Goal: Communication & Community: Ask a question

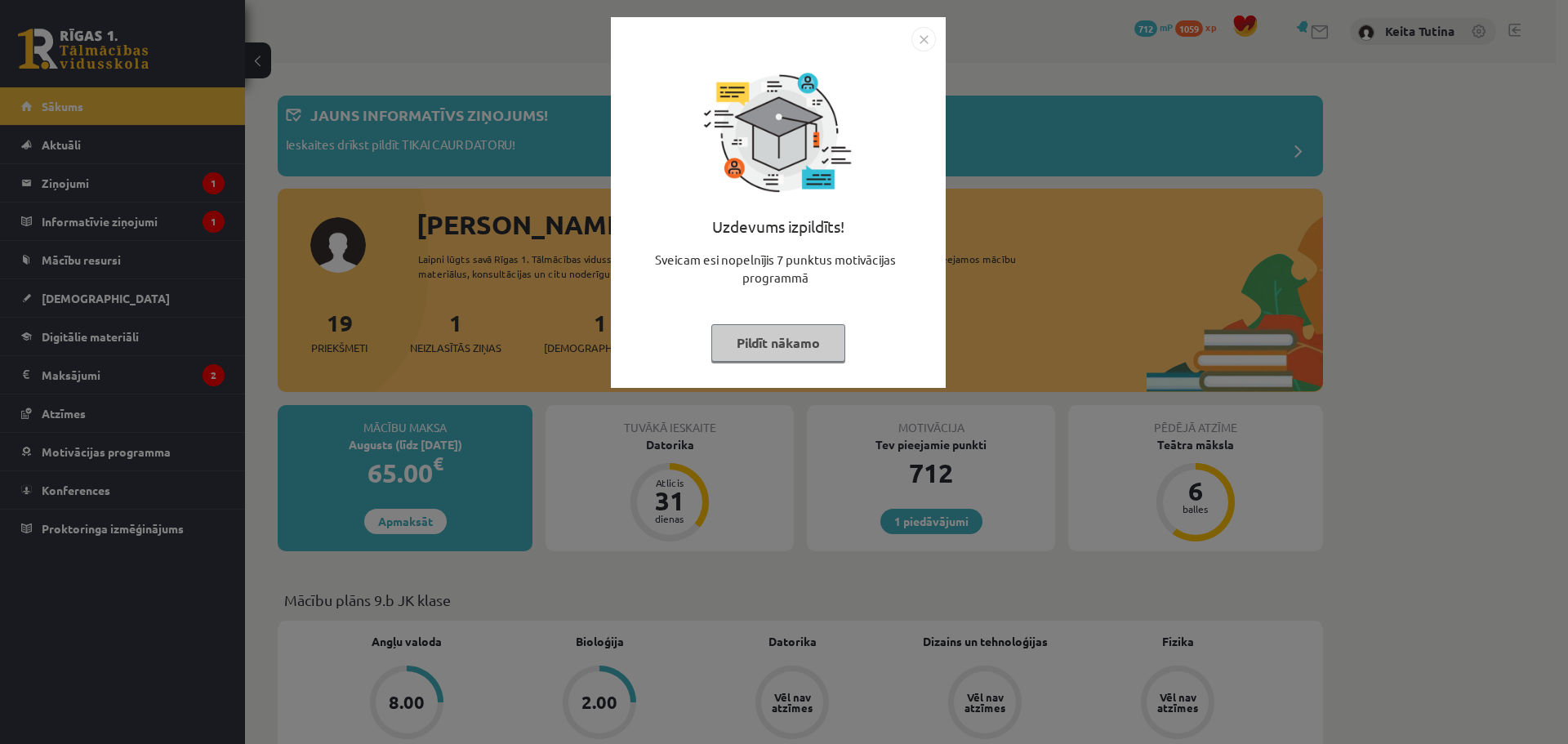
click at [807, 349] on button "Pildīt nākamo" at bounding box center [778, 342] width 134 height 38
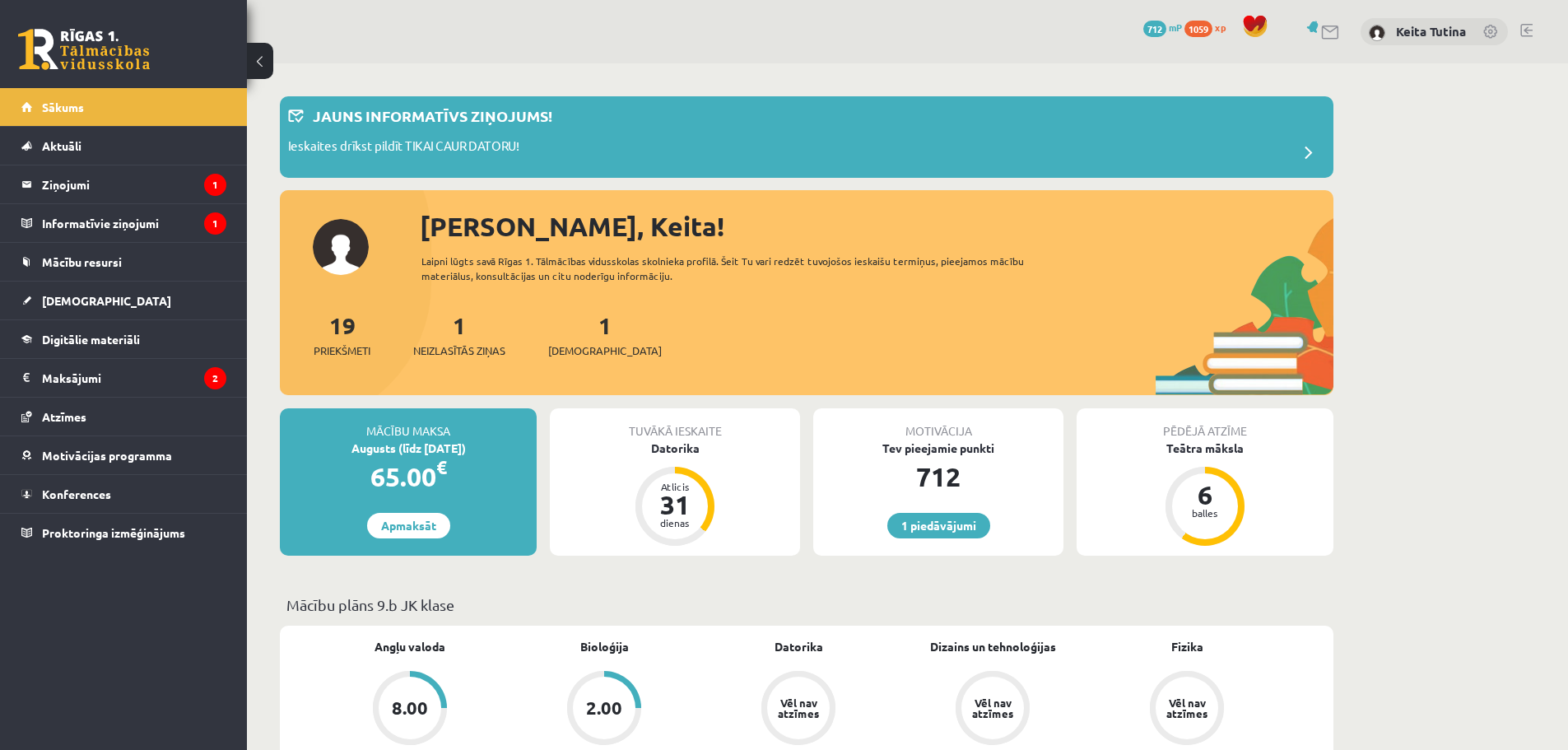
drag, startPoint x: 430, startPoint y: 316, endPoint x: 274, endPoint y: 315, distance: 156.0
click at [180, 188] on legend "Ziņojumi 1" at bounding box center [134, 184] width 185 height 38
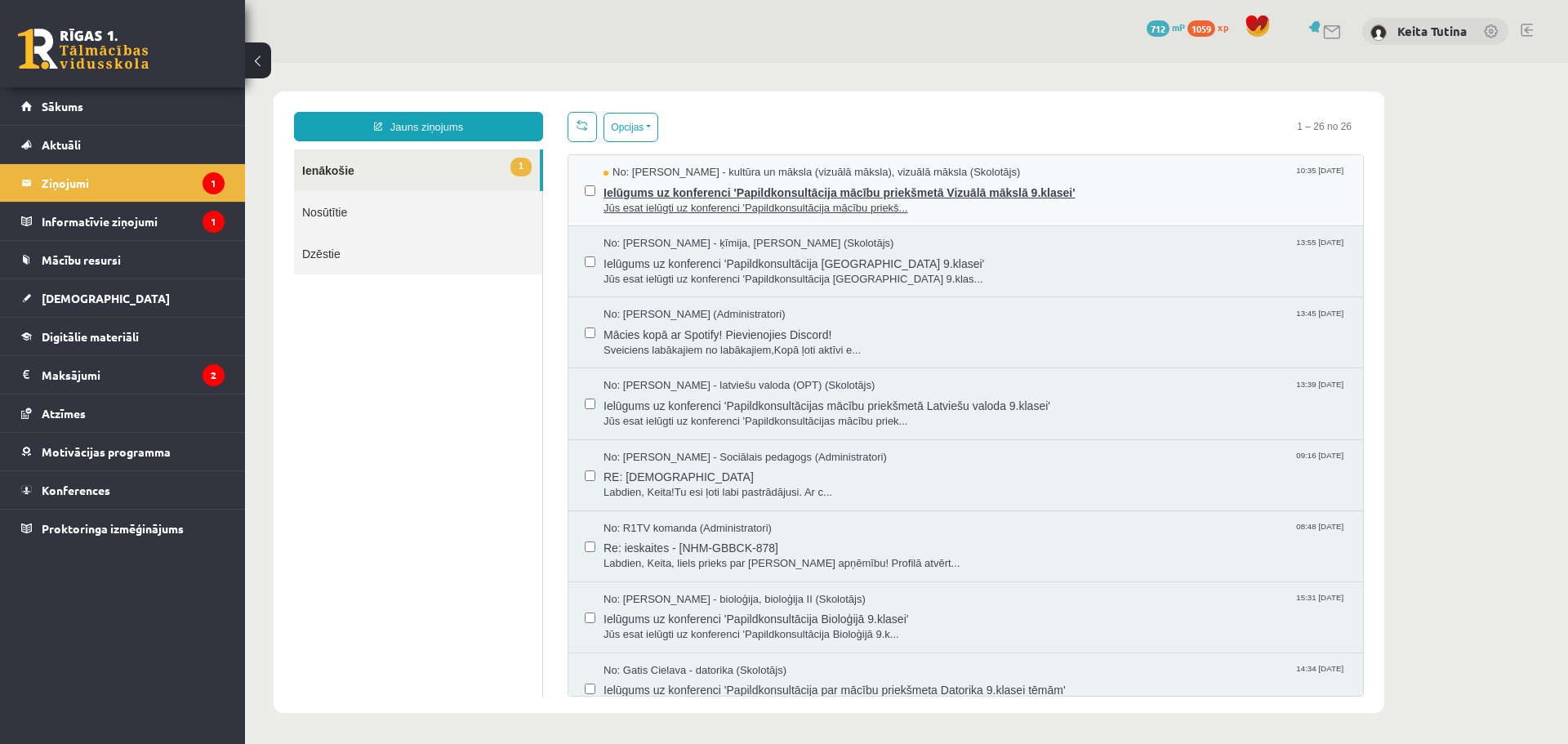
click at [737, 201] on span "Jūs esat ielūgti uz konferenci 'Papildkonsultācija mācību priekš..." at bounding box center [975, 209] width 743 height 16
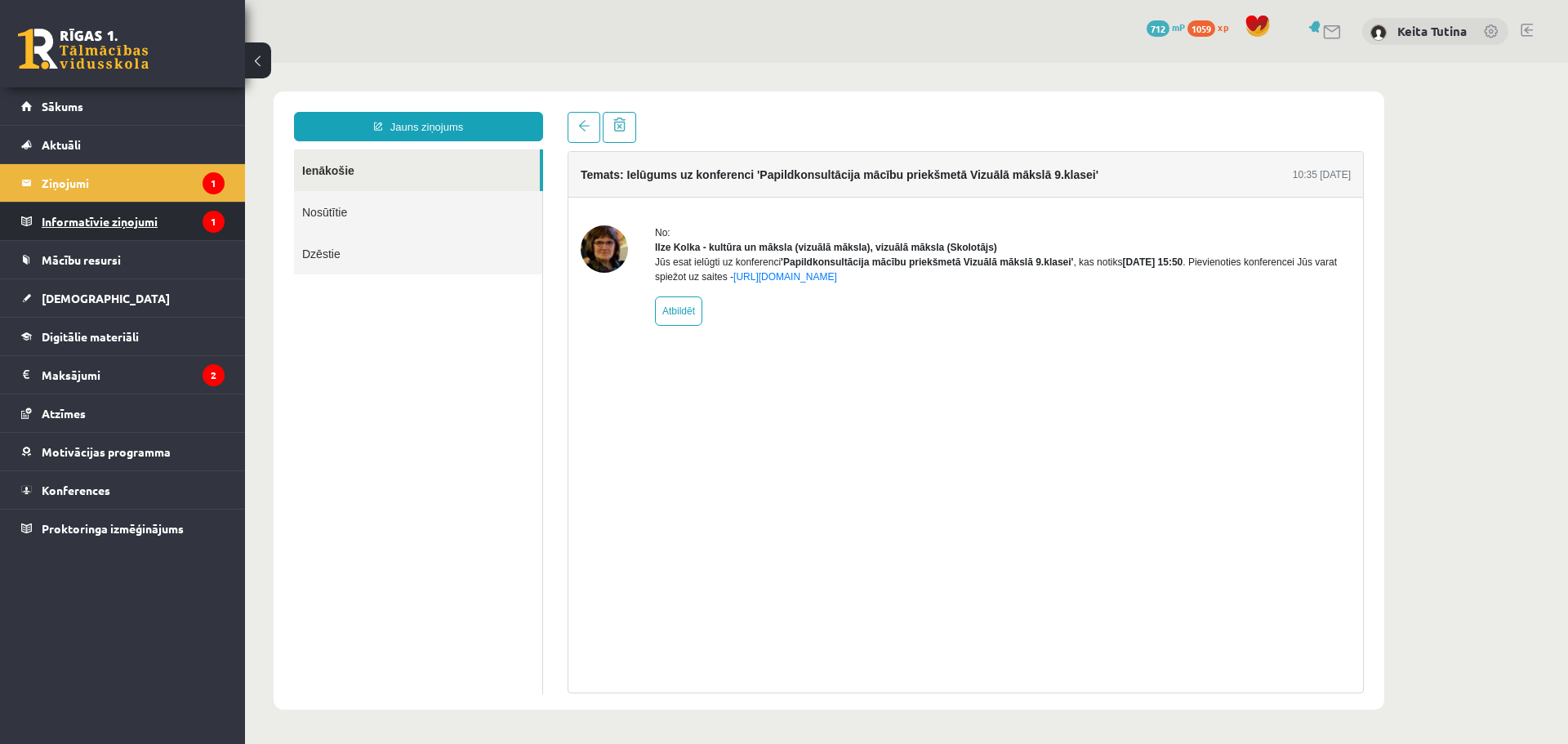
click at [172, 220] on legend "Informatīvie ziņojumi 1" at bounding box center [133, 221] width 183 height 38
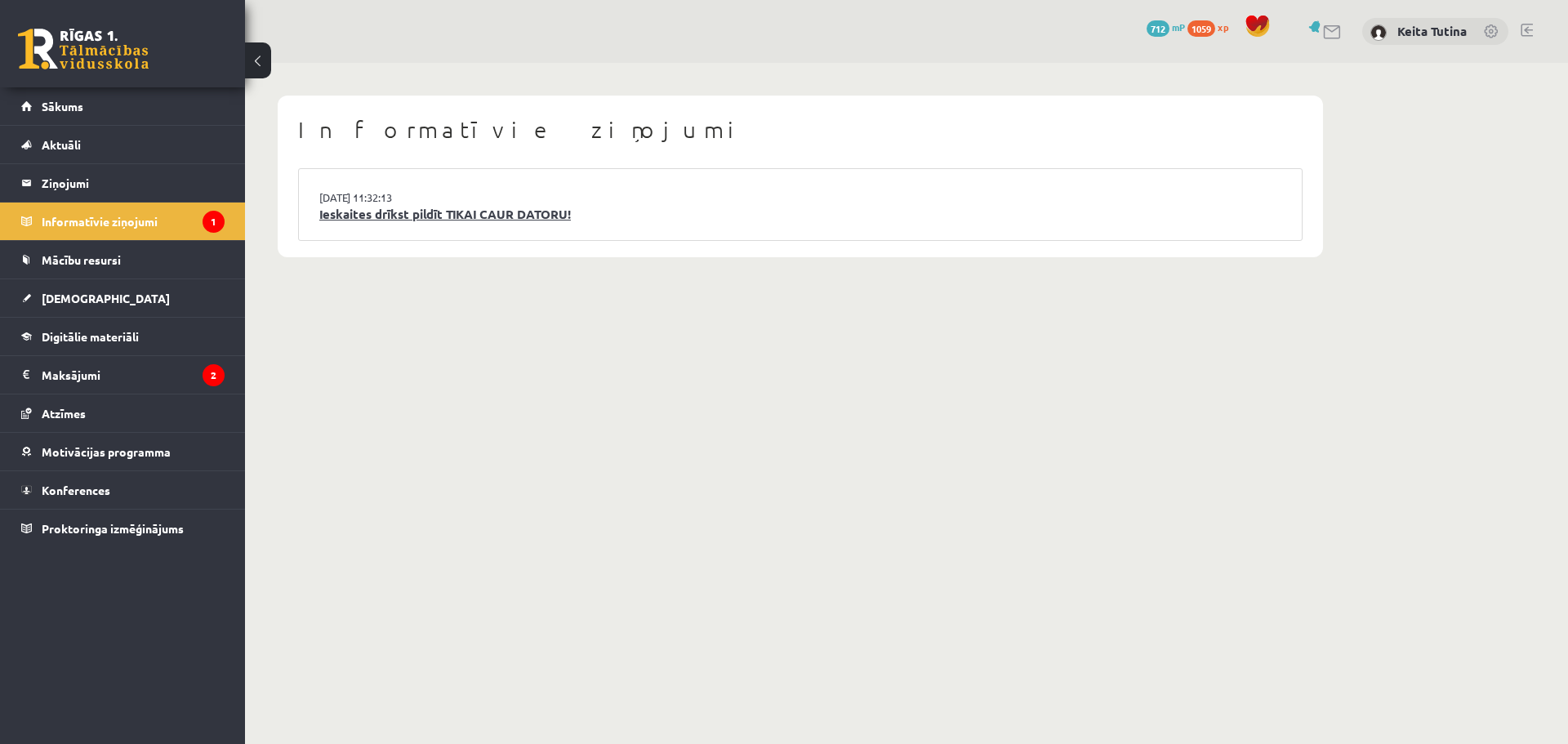
click at [481, 222] on link "Ieskaites drīkst pildīt TIKAI CAUR DATORU!" at bounding box center [800, 213] width 962 height 18
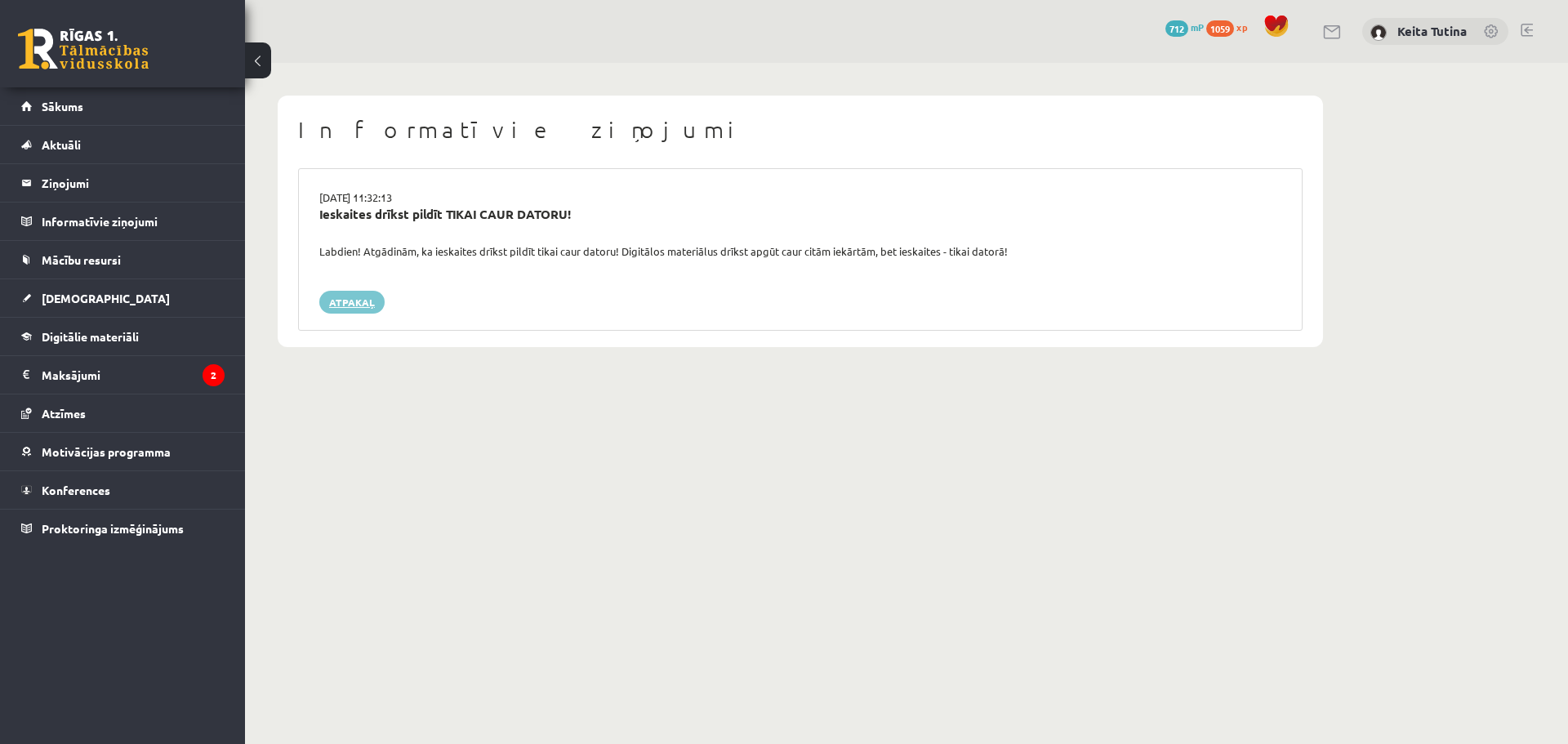
click at [370, 311] on link "Atpakaļ" at bounding box center [351, 303] width 65 height 23
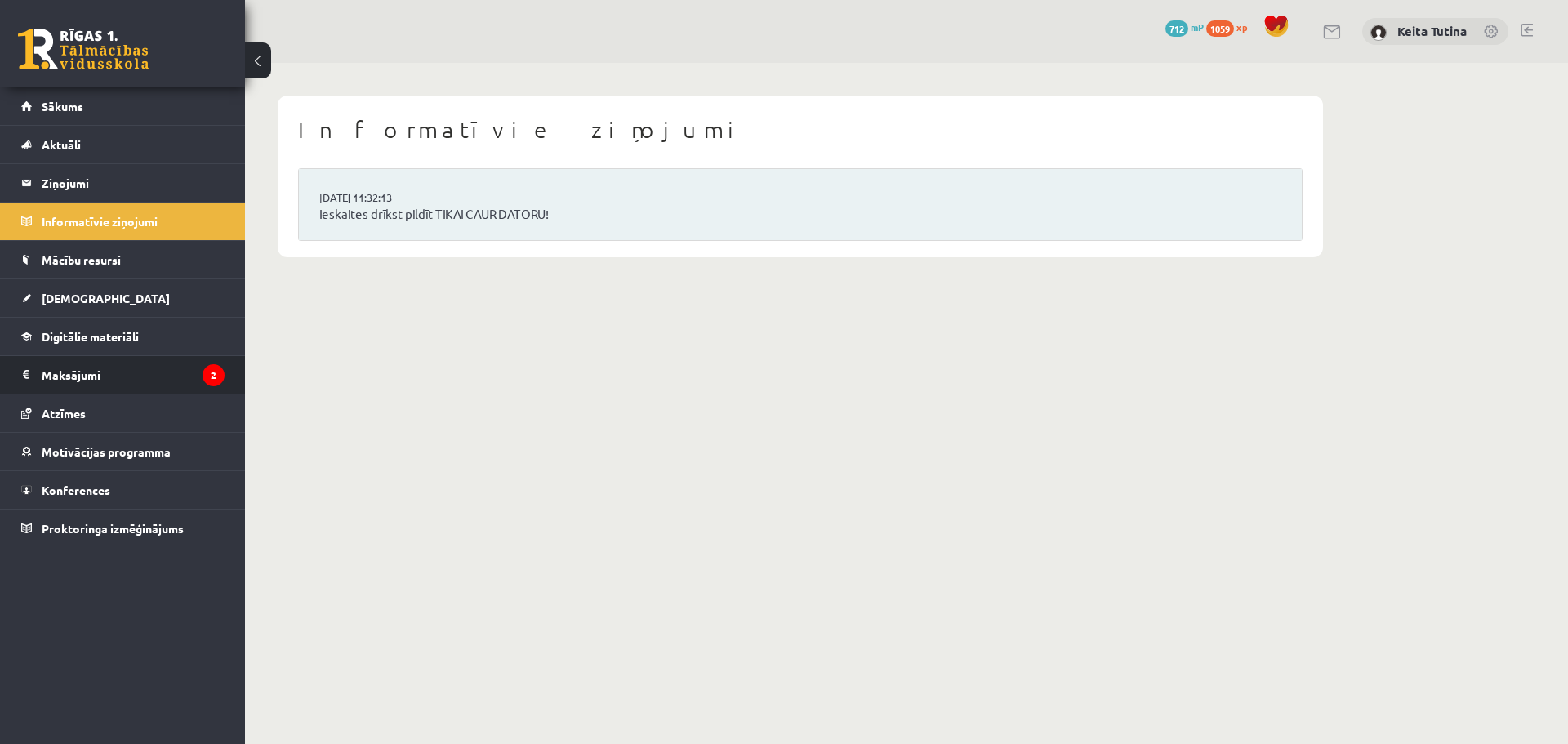
click at [94, 372] on legend "Maksājumi 2" at bounding box center [133, 374] width 183 height 38
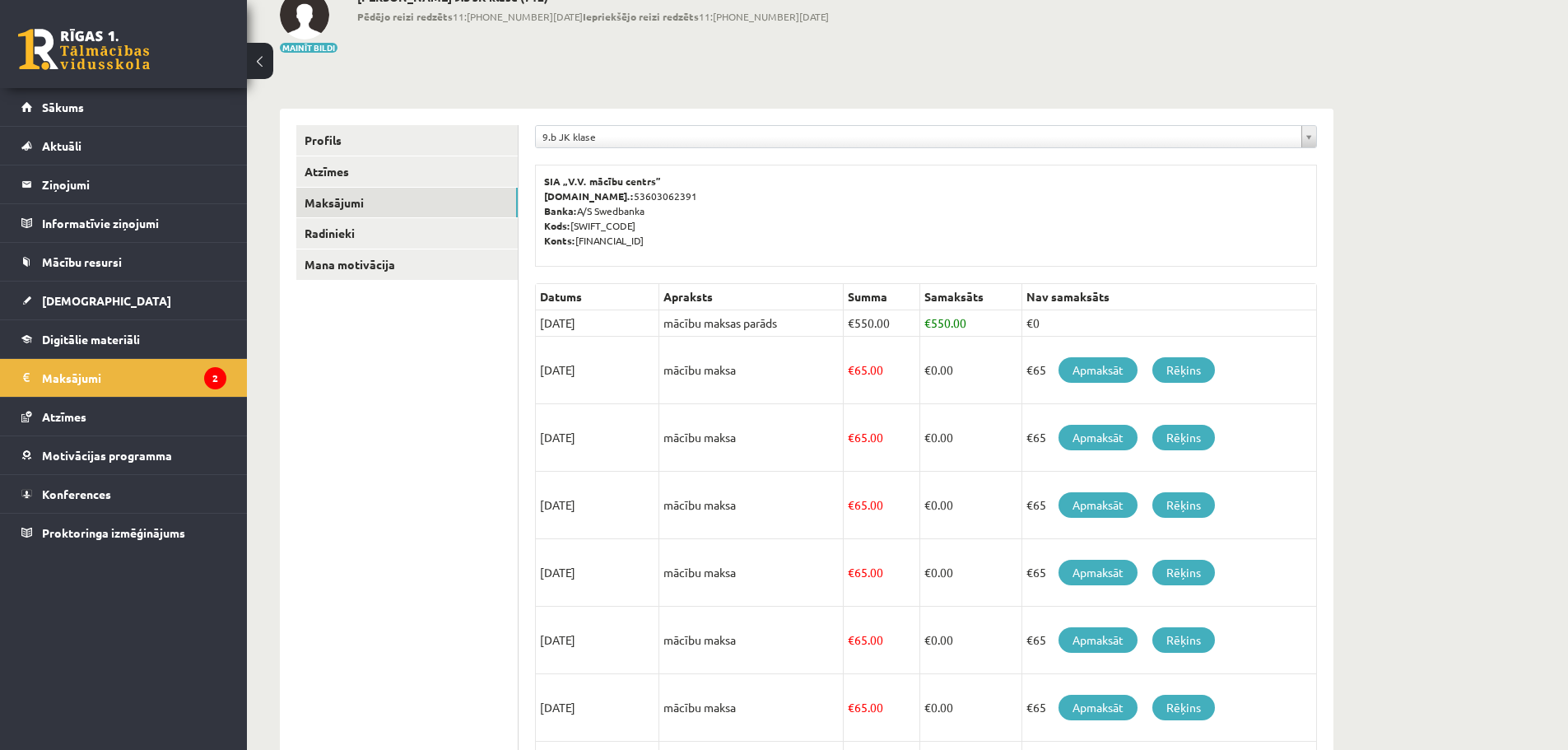
scroll to position [73, 0]
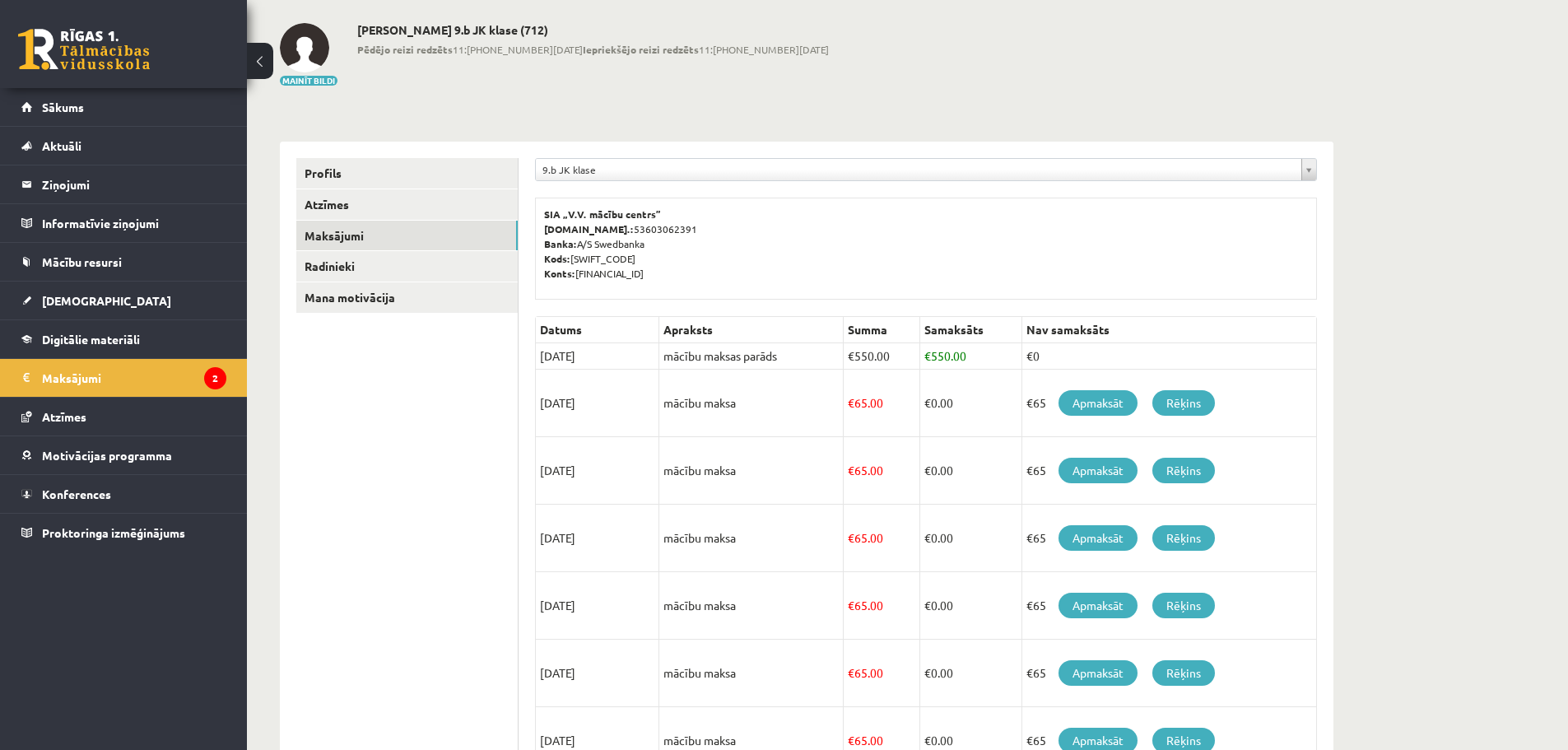
drag, startPoint x: 1139, startPoint y: 295, endPoint x: 1159, endPoint y: 254, distance: 45.6
drag, startPoint x: 1159, startPoint y: 254, endPoint x: 1451, endPoint y: 17, distance: 376.1
click at [1453, 14] on div "**********" at bounding box center [908, 576] width 1322 height 1171
click at [52, 424] on link "Atzīmes" at bounding box center [124, 417] width 205 height 38
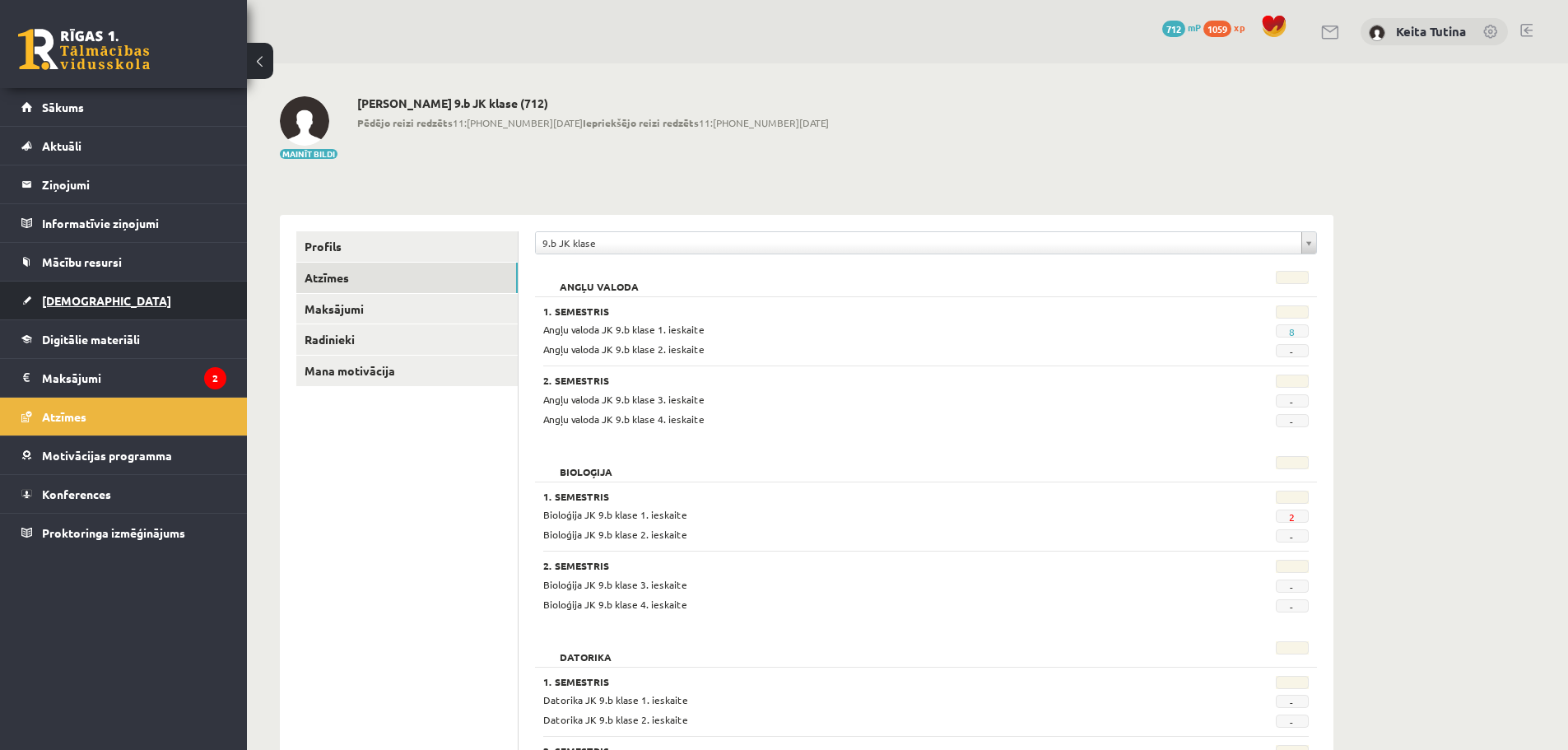
click at [56, 300] on span "[DEMOGRAPHIC_DATA]" at bounding box center [107, 300] width 129 height 15
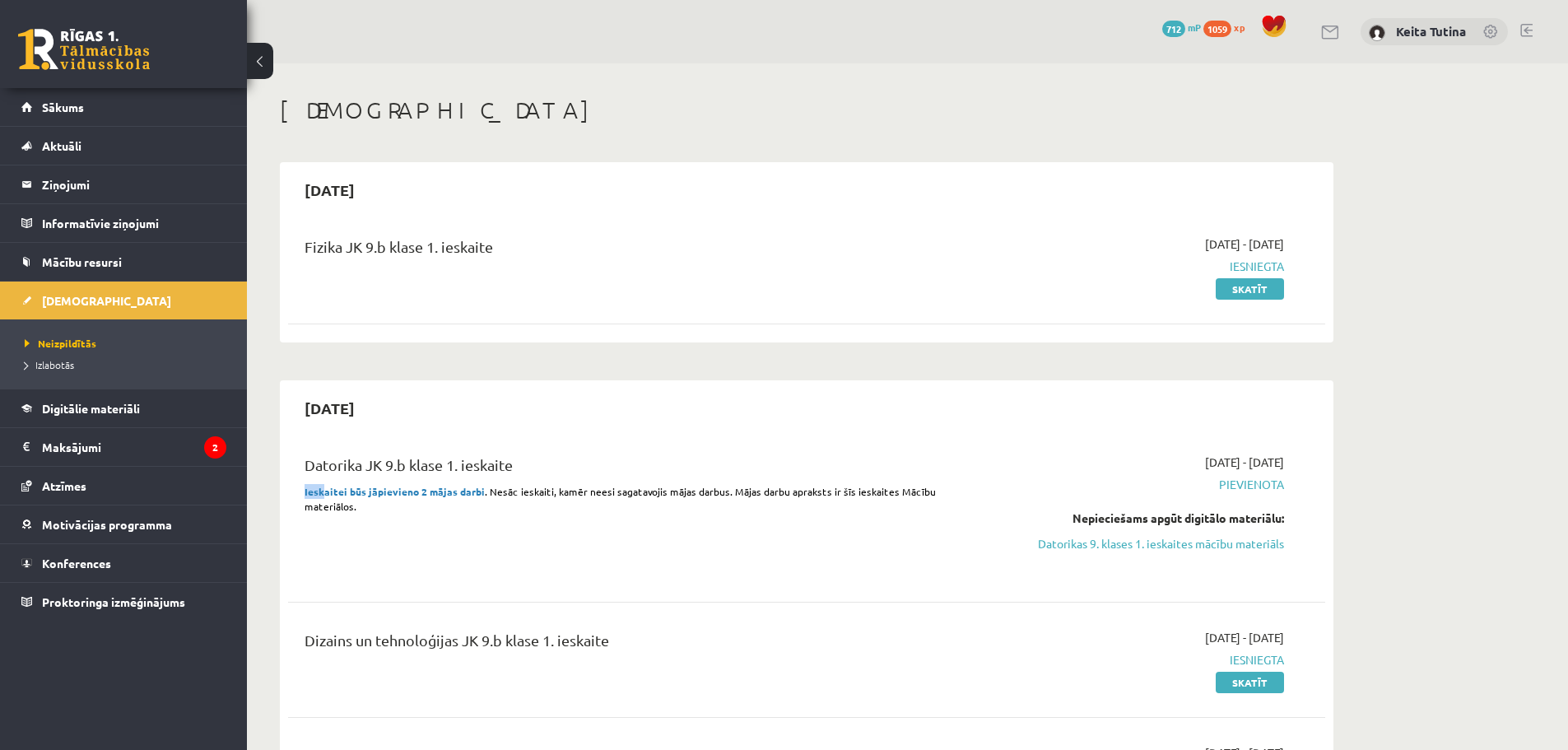
drag, startPoint x: 302, startPoint y: 498, endPoint x: 327, endPoint y: 492, distance: 25.7
click at [326, 493] on div "Datorika JK 9.b klase 1. ieskaite Ieskaitei būs jāpievieno 2 mājas darbi . Nesā…" at bounding box center [627, 514] width 670 height 122
click at [359, 552] on div "Datorika JK 9.b klase 1. ieskaite Ieskaitei būs jāpievieno 2 mājas darbi . Nesā…" at bounding box center [627, 514] width 670 height 122
click at [104, 196] on legend "Ziņojumi 0" at bounding box center [134, 184] width 185 height 38
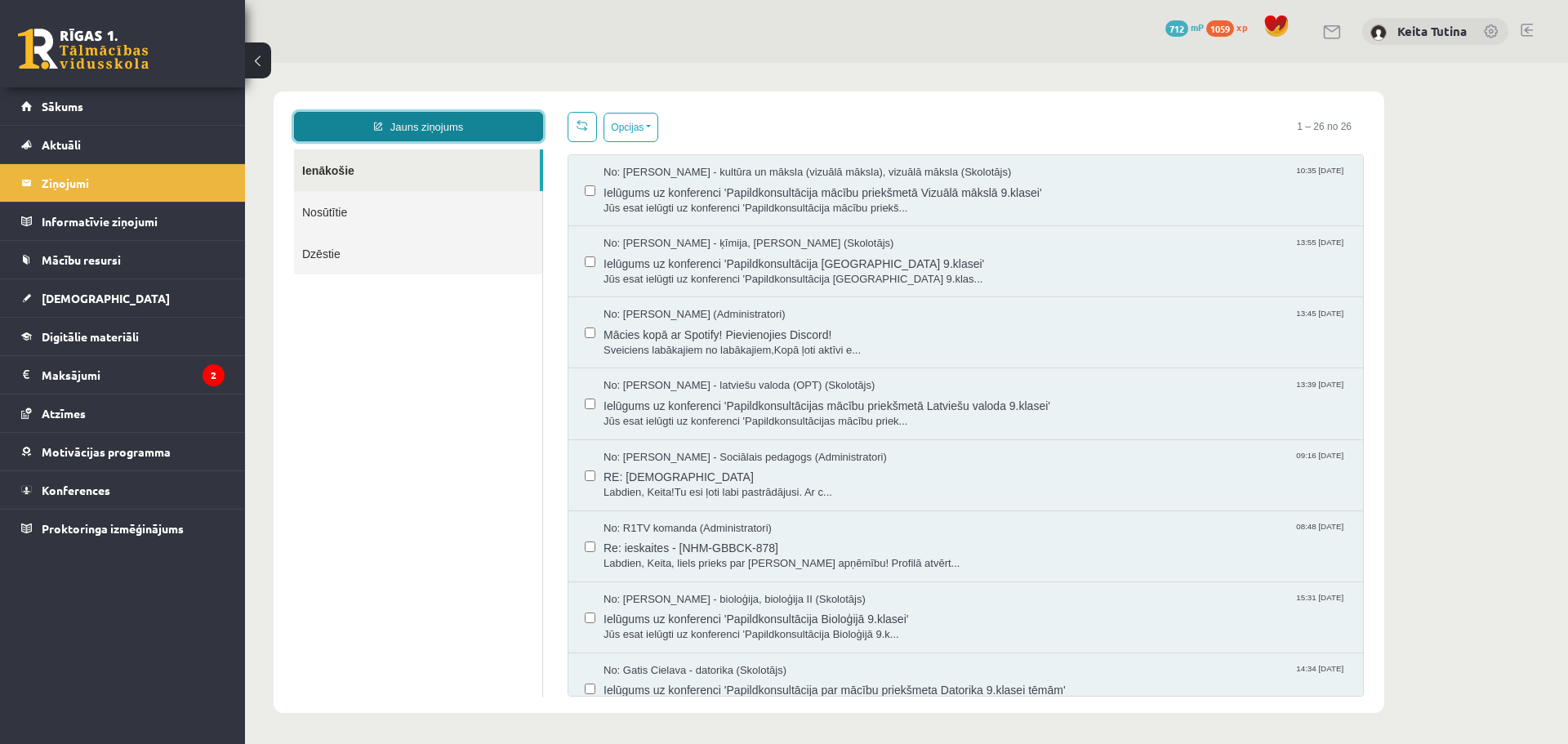
click at [445, 115] on link "Jauns ziņojums" at bounding box center [418, 126] width 249 height 29
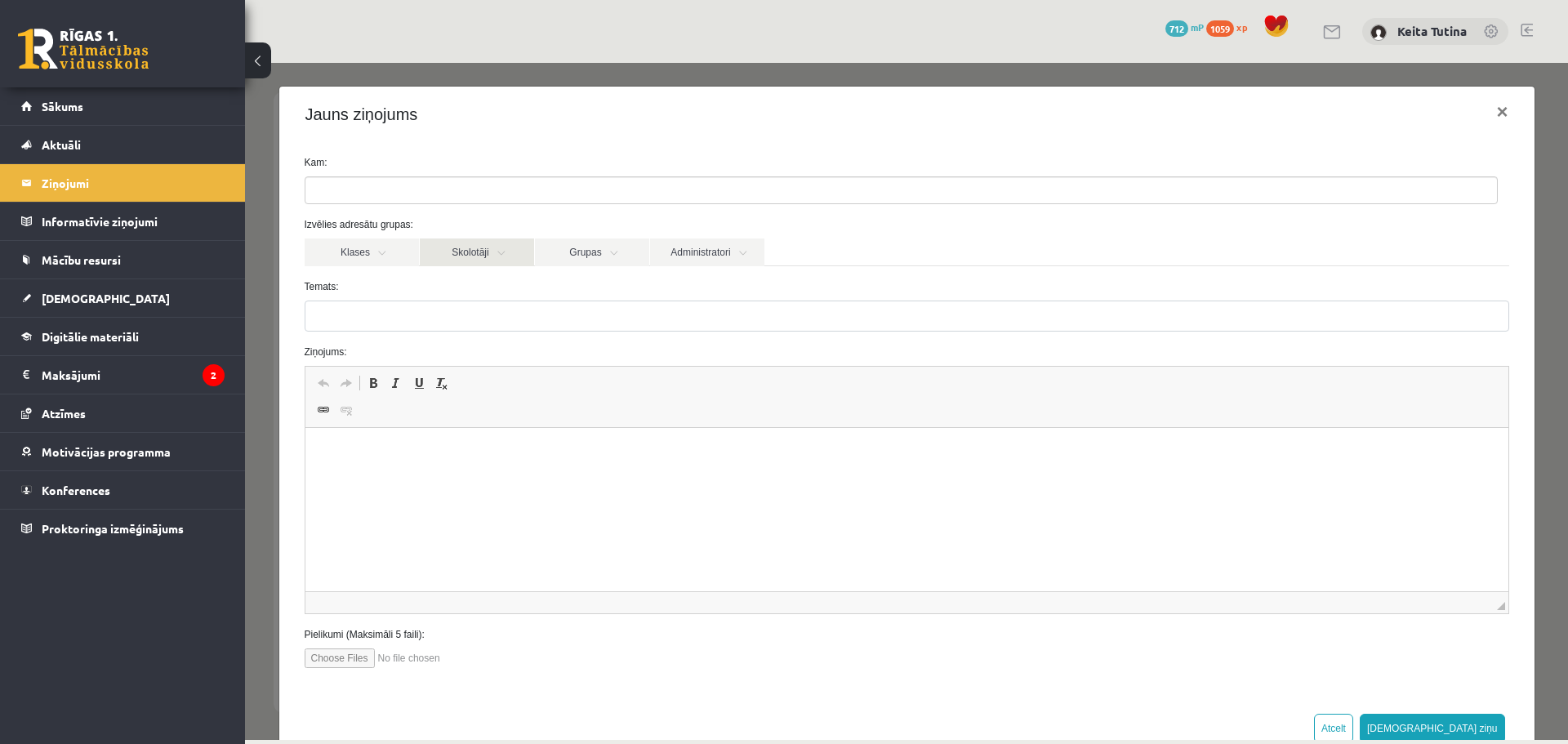
click at [500, 241] on link "Skolotāji" at bounding box center [477, 252] width 114 height 28
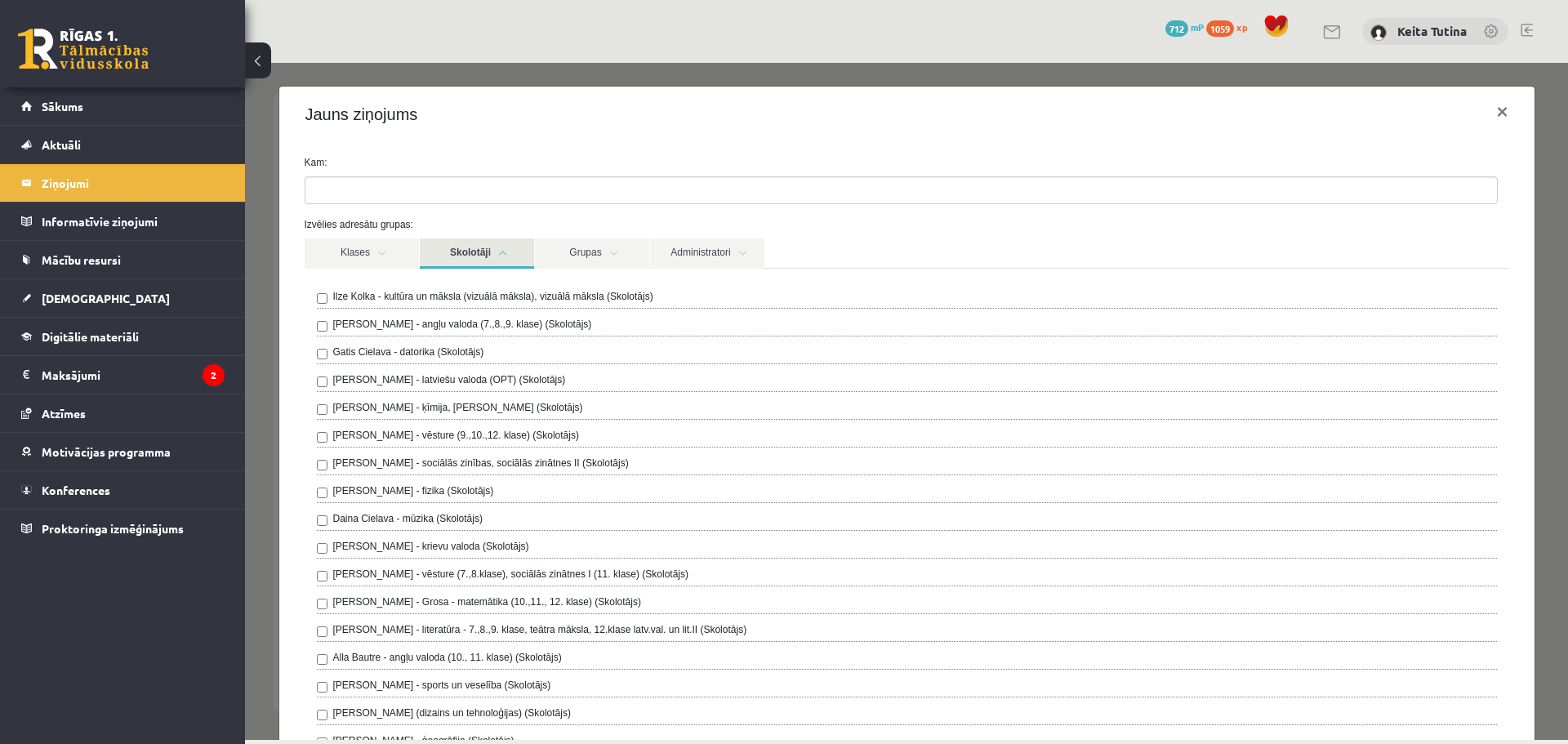
click at [550, 349] on div "Gatis Cielava - datorika (Skolotājs)" at bounding box center [907, 354] width 1180 height 19
click at [499, 241] on link "Skolotāji" at bounding box center [477, 253] width 114 height 30
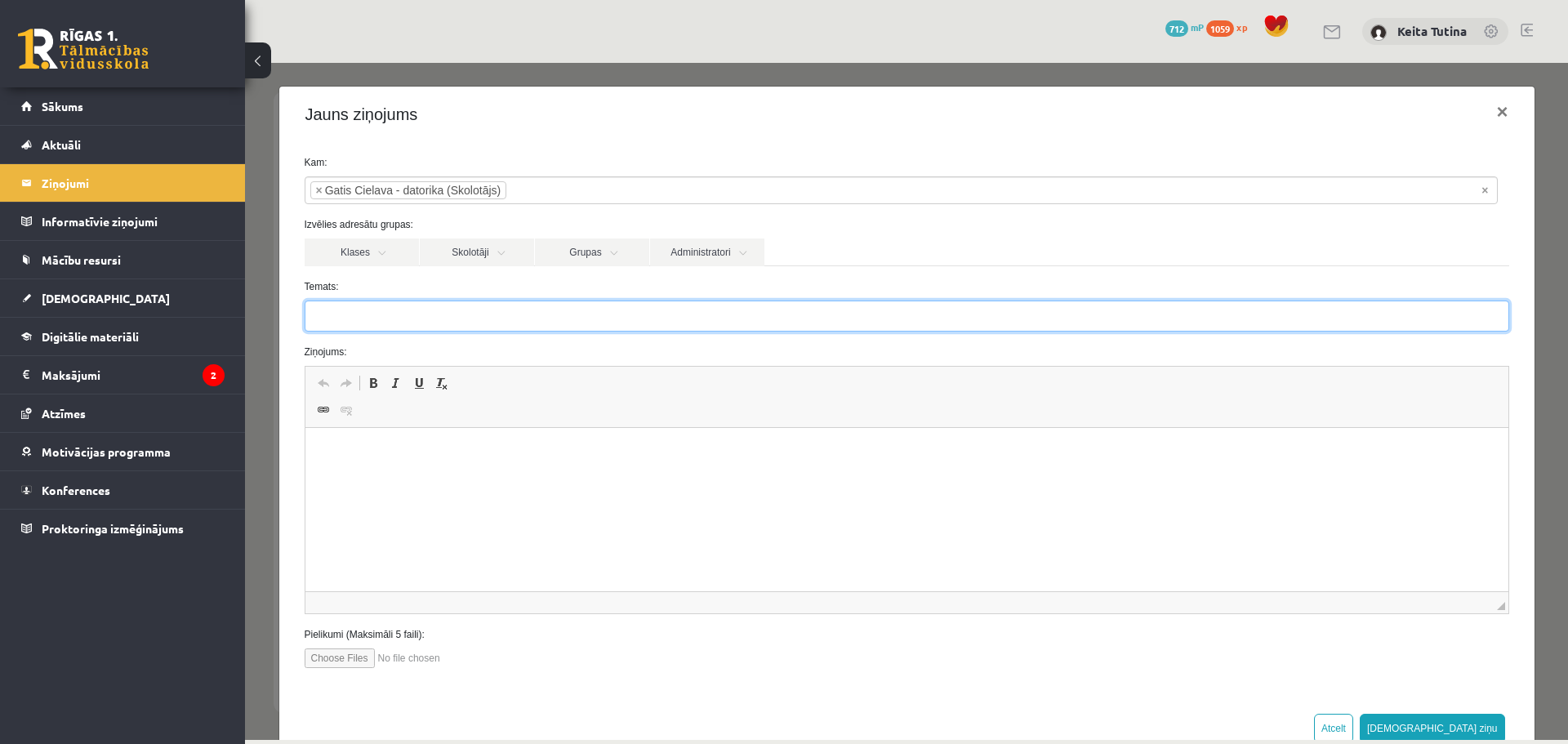
click at [509, 311] on input "Temats:" at bounding box center [907, 316] width 1204 height 31
type input "**********"
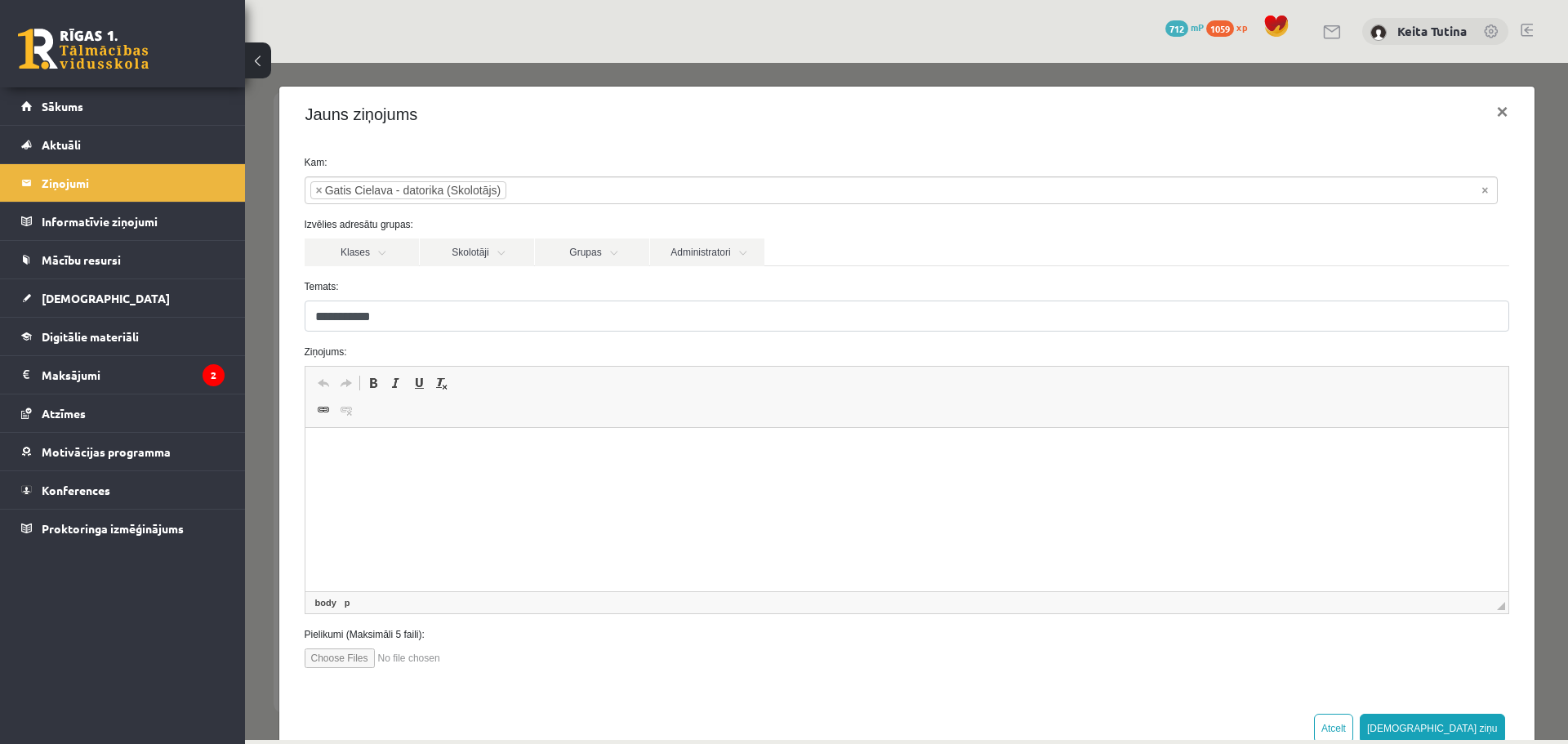
click at [494, 465] on html at bounding box center [906, 452] width 1202 height 49
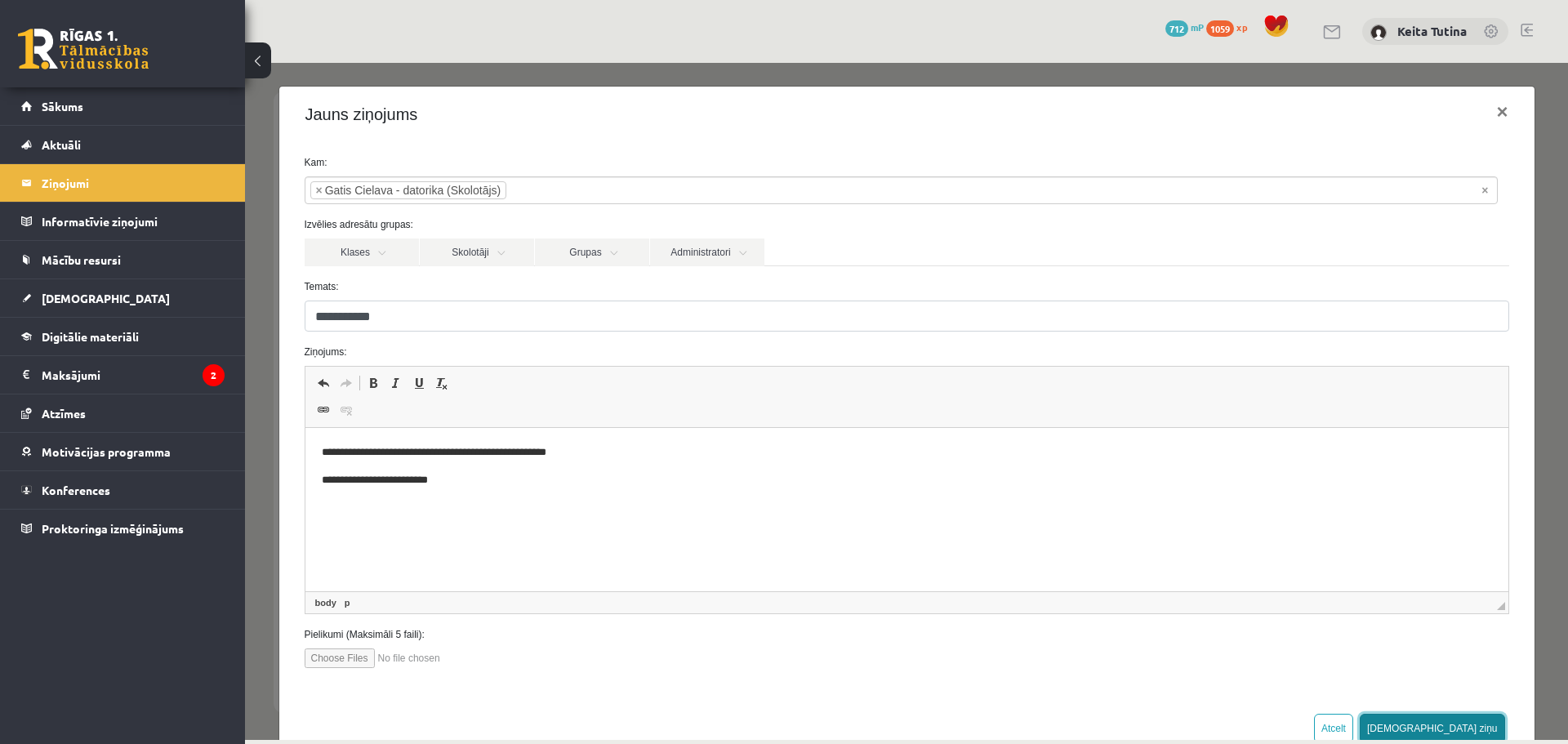
click at [1464, 727] on button "[DEMOGRAPHIC_DATA] ziņu" at bounding box center [1432, 728] width 145 height 29
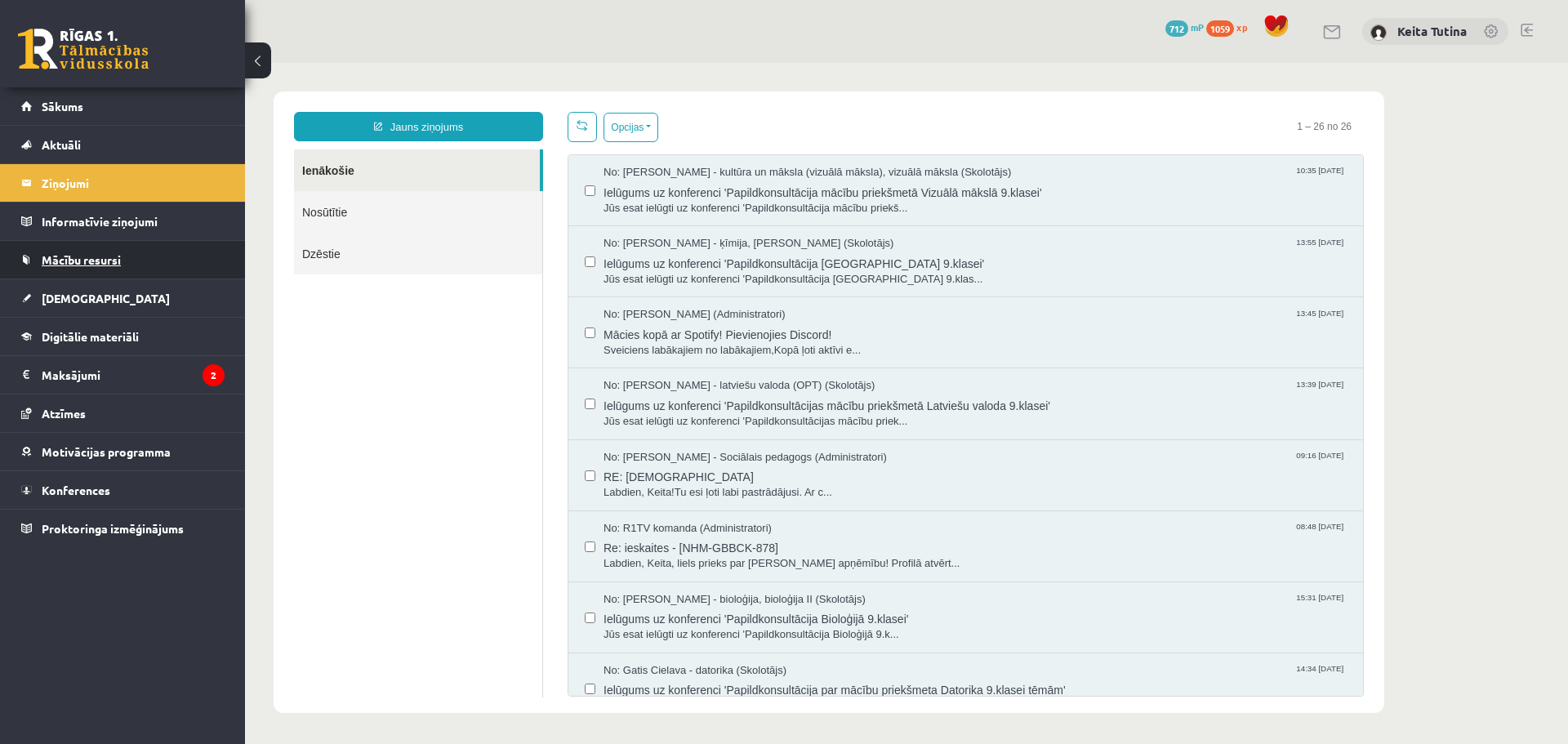
click at [112, 273] on link "Mācību resursi" at bounding box center [123, 259] width 204 height 38
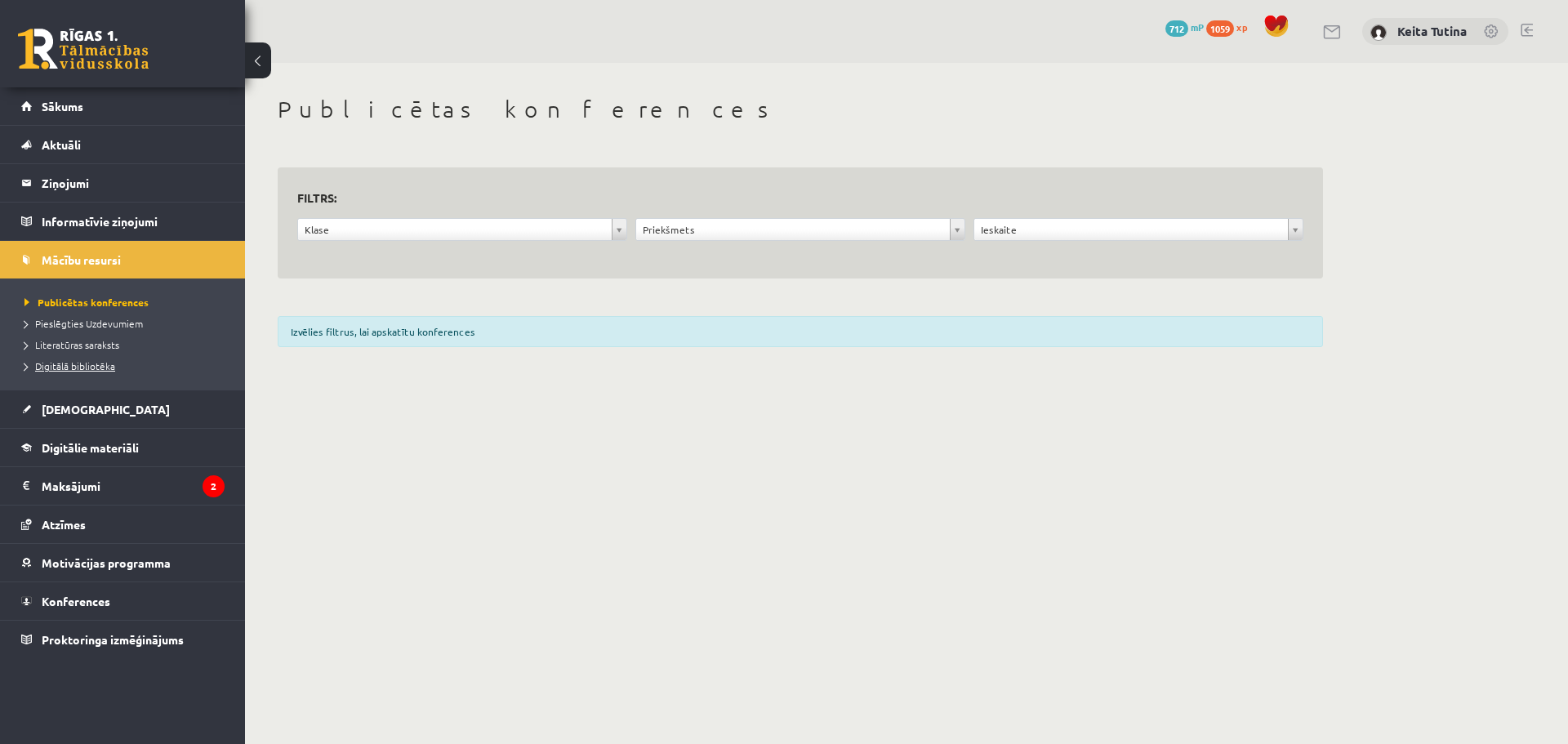
click at [124, 365] on link "Digitālā bibliotēka" at bounding box center [126, 366] width 205 height 15
